Goal: Navigation & Orientation: Find specific page/section

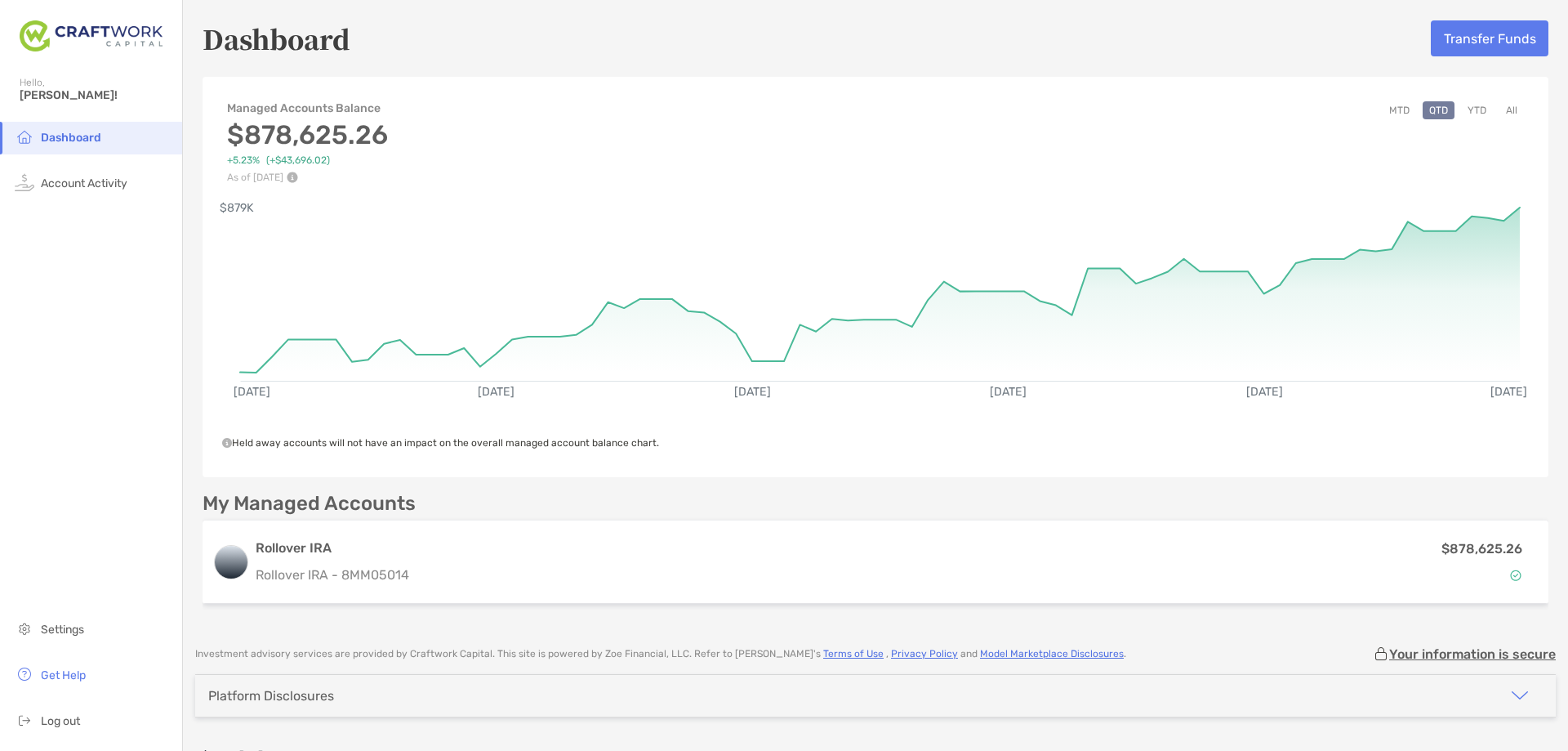
click at [1390, 108] on button "MTD" at bounding box center [1399, 110] width 33 height 18
